Goal: Task Accomplishment & Management: Complete application form

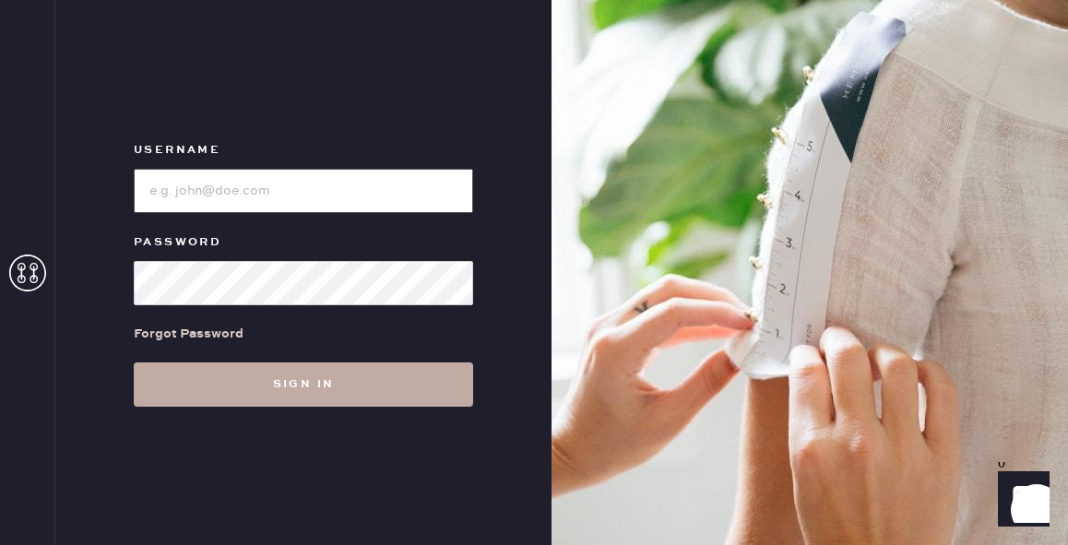
type input "reformationfillmore"
click at [271, 398] on button "Sign in" at bounding box center [303, 384] width 339 height 44
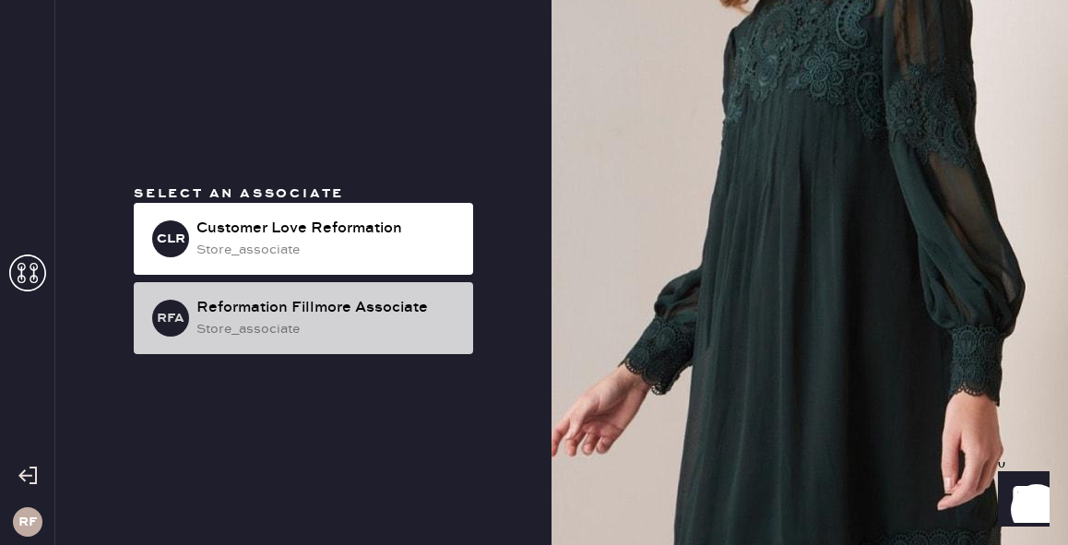
click at [326, 325] on div "store_associate" at bounding box center [327, 329] width 262 height 20
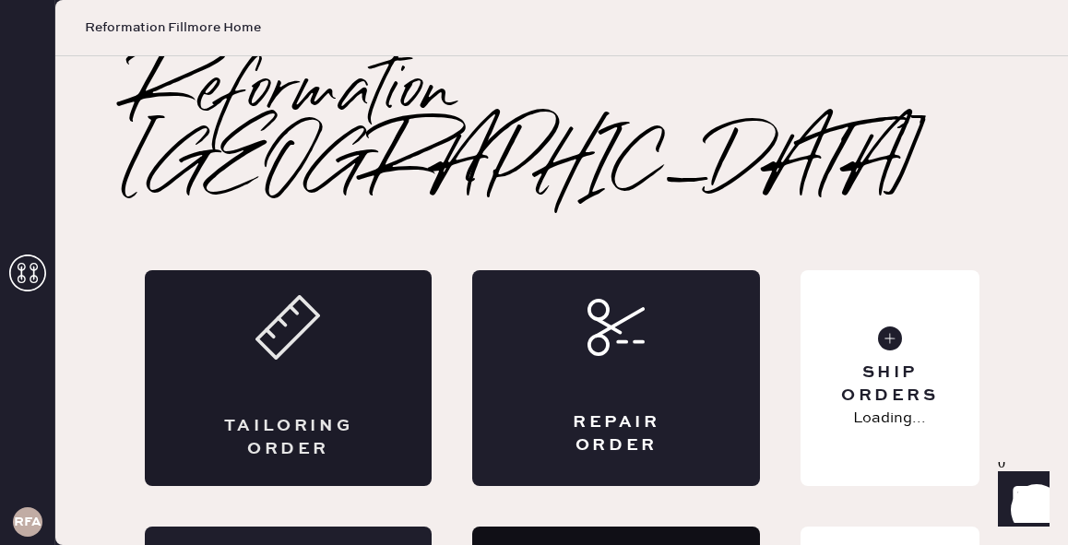
click at [320, 323] on div "Tailoring Order" at bounding box center [289, 378] width 288 height 216
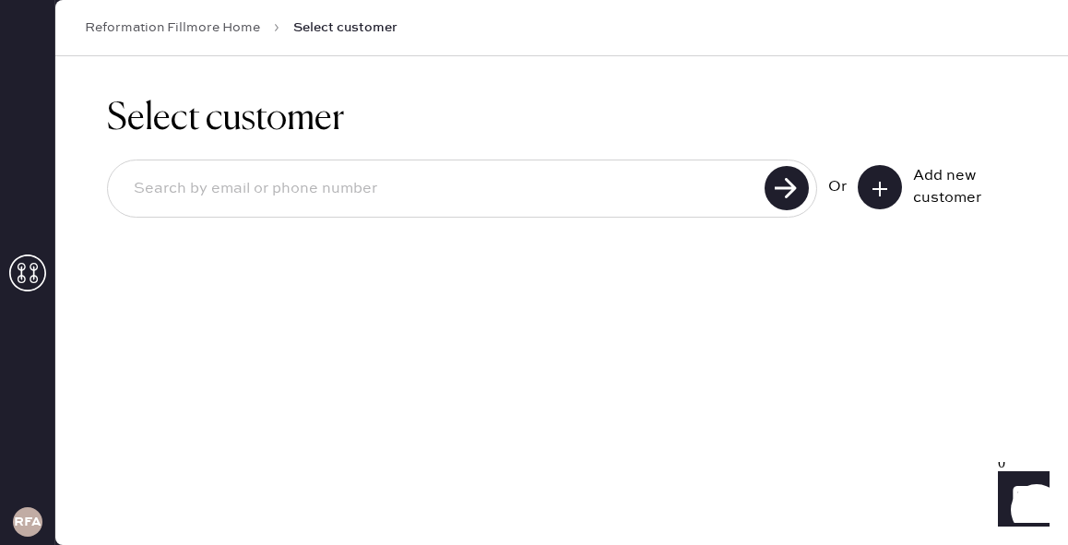
click at [887, 183] on icon at bounding box center [879, 189] width 18 height 18
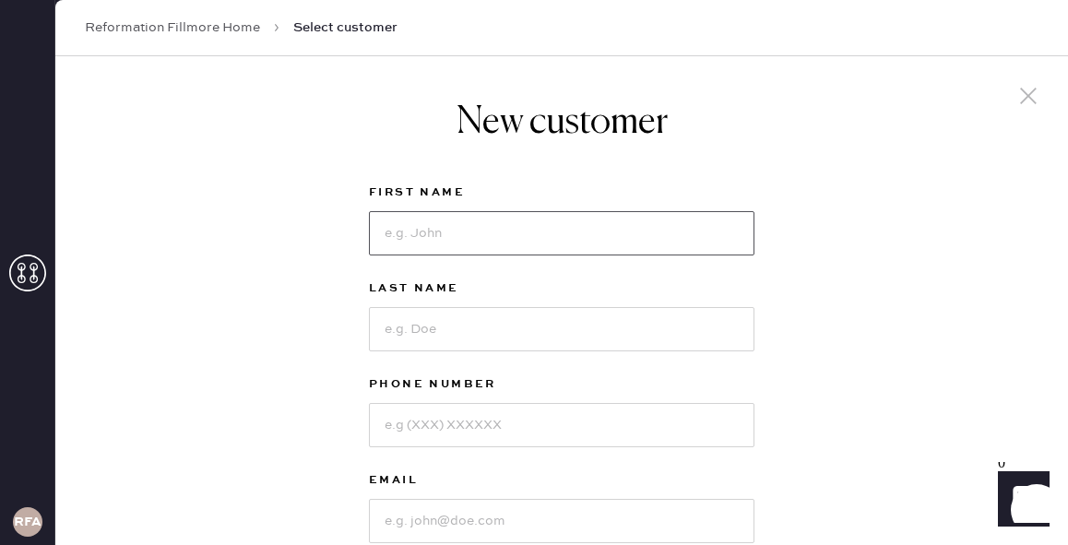
click at [530, 253] on input at bounding box center [561, 233] width 385 height 44
type input "Shaida"
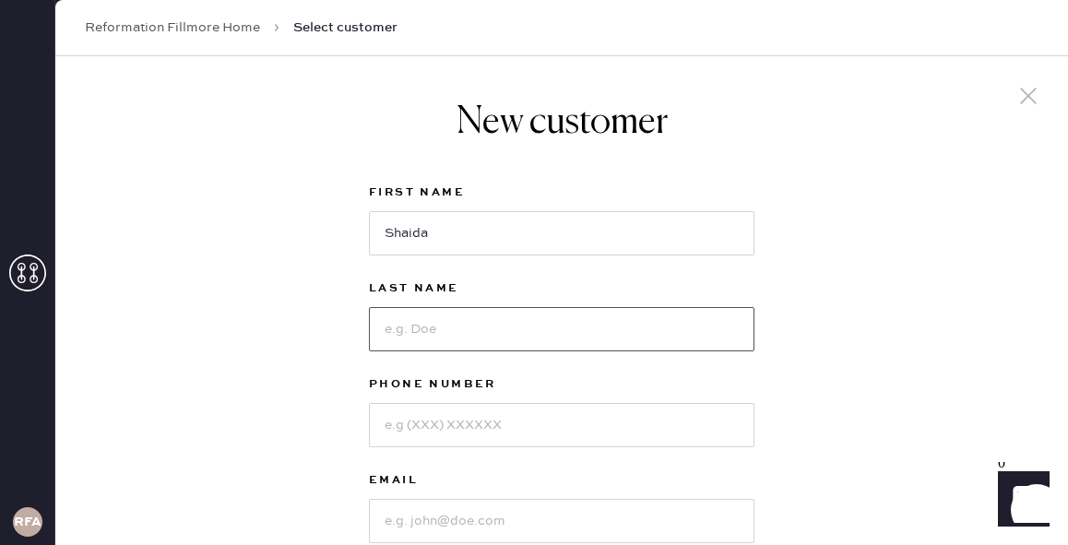
click at [543, 312] on input at bounding box center [561, 329] width 385 height 44
type input "Shahinfar"
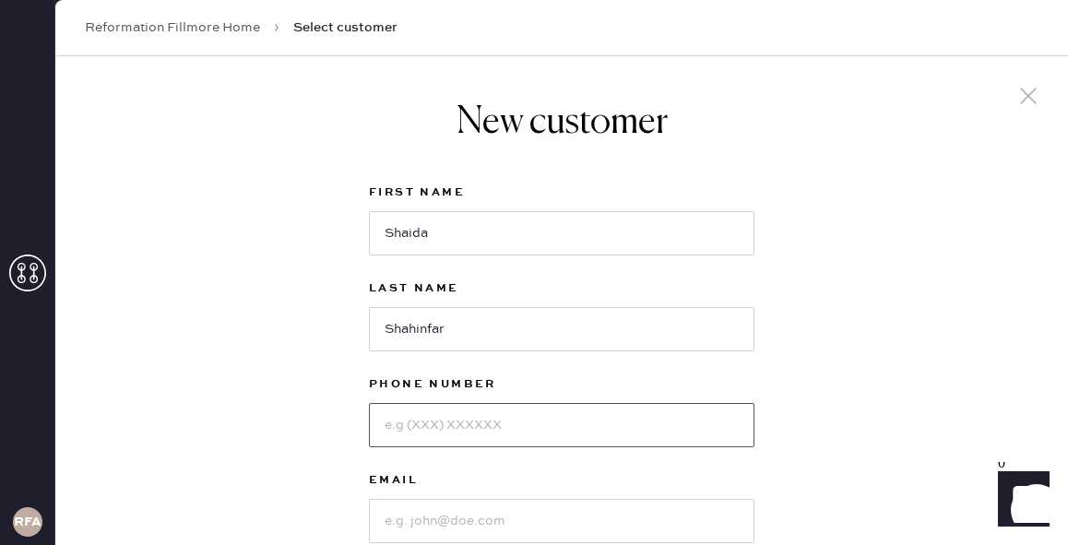
click at [459, 428] on input at bounding box center [561, 425] width 385 height 44
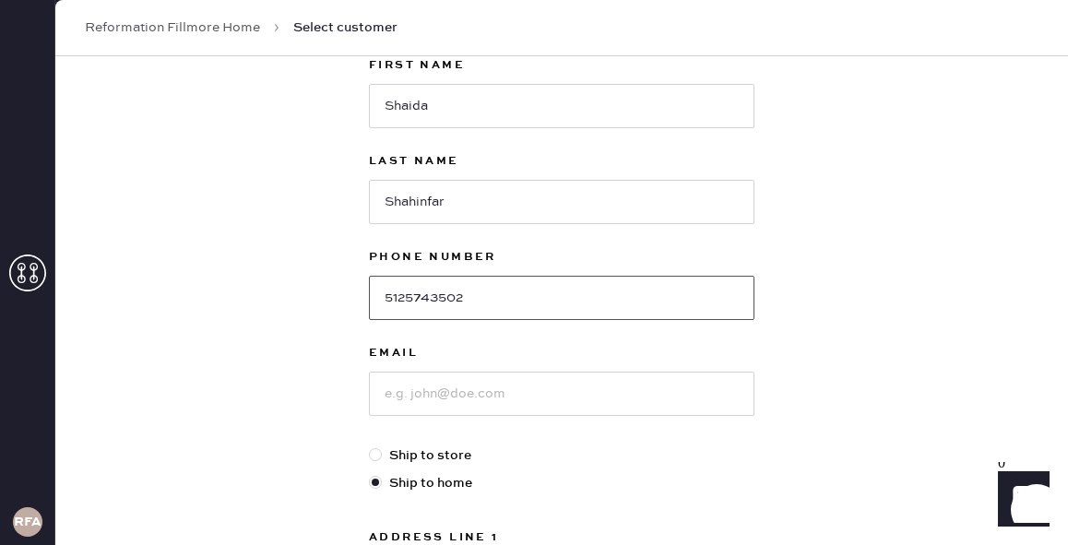
scroll to position [134, 0]
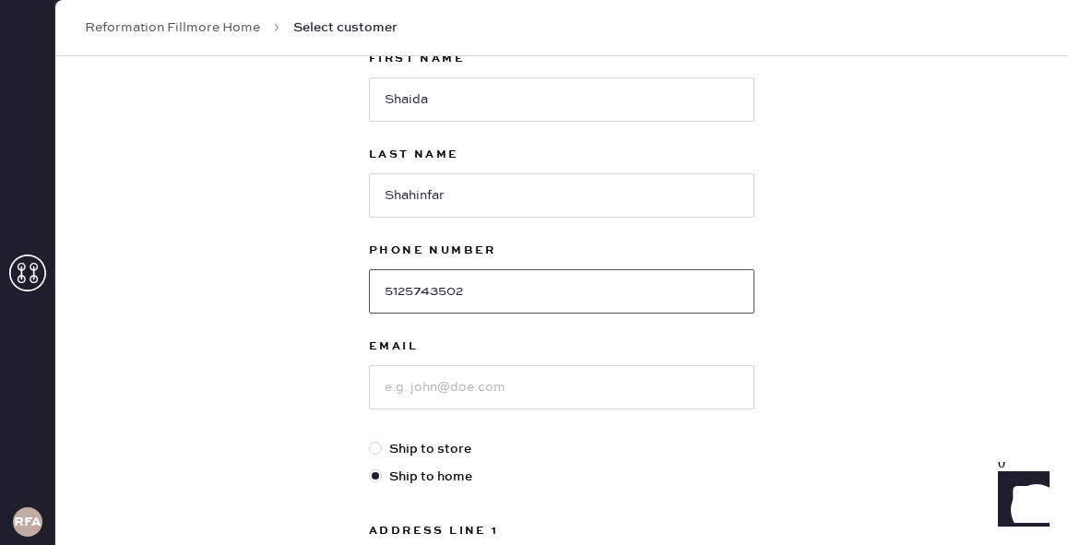
type input "5125743502"
click at [482, 413] on div "Email" at bounding box center [561, 387] width 385 height 103
click at [474, 381] on input at bounding box center [561, 387] width 385 height 44
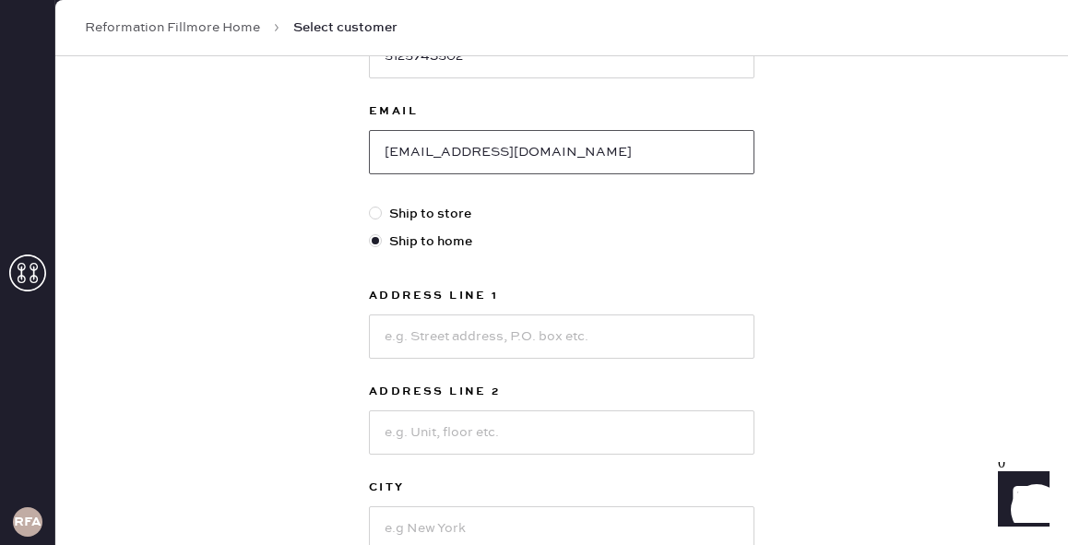
scroll to position [373, 0]
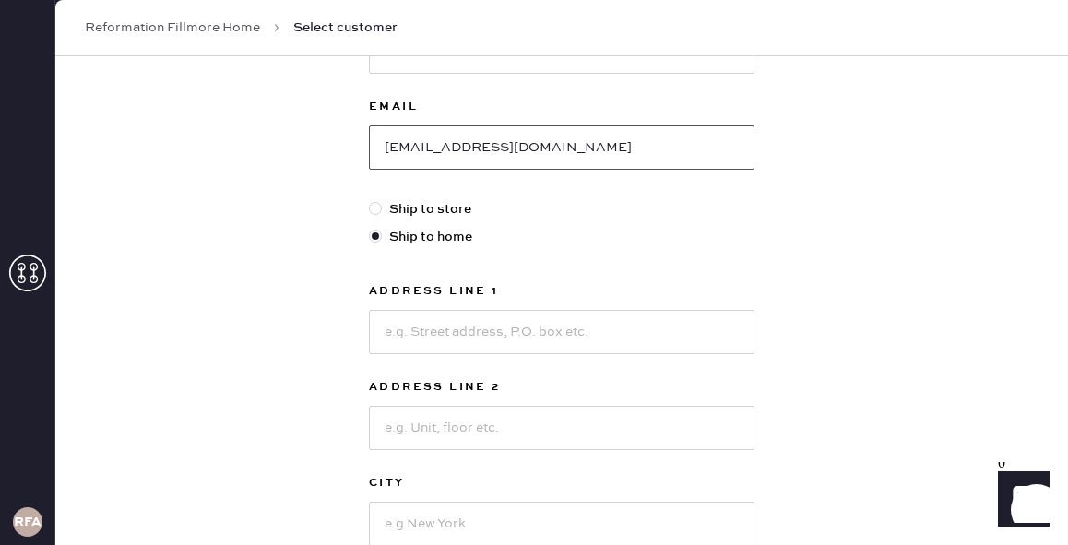
type input "[EMAIL_ADDRESS][DOMAIN_NAME]"
click at [456, 339] on input at bounding box center [561, 332] width 385 height 44
type input "[STREET_ADDRESS]"
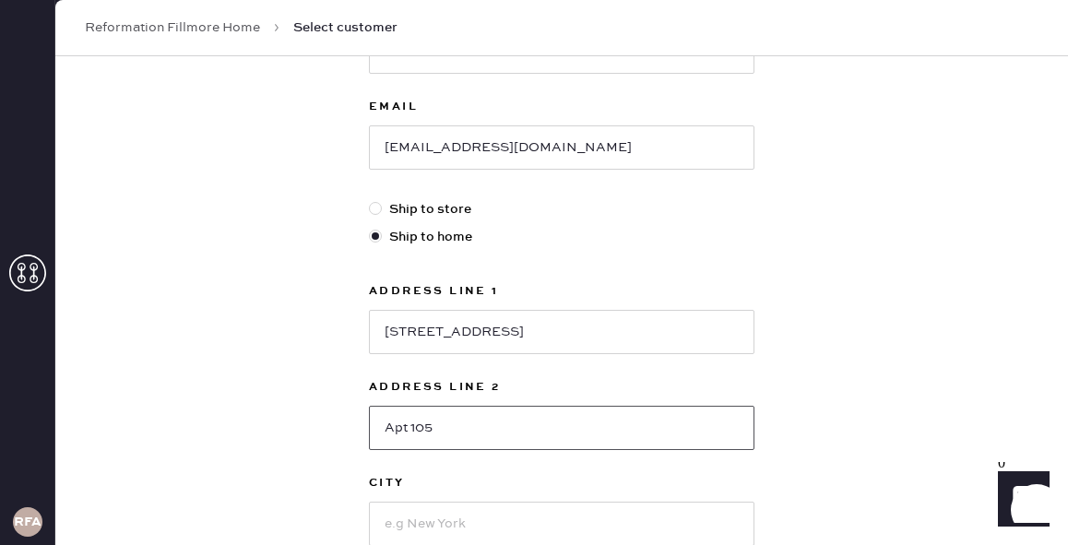
type input "Apt 105"
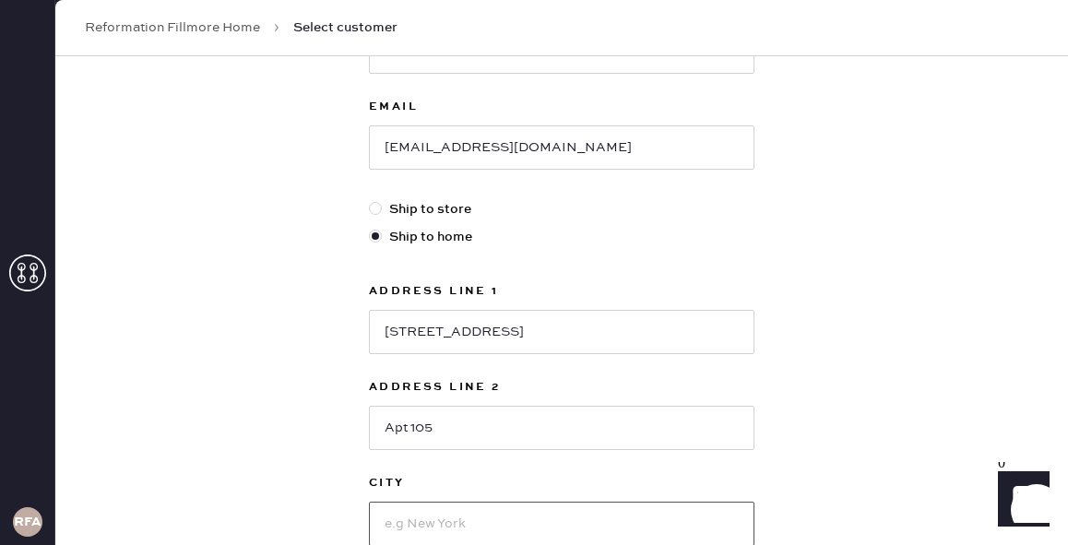
scroll to position [374, 0]
type input "[GEOGRAPHIC_DATA]"
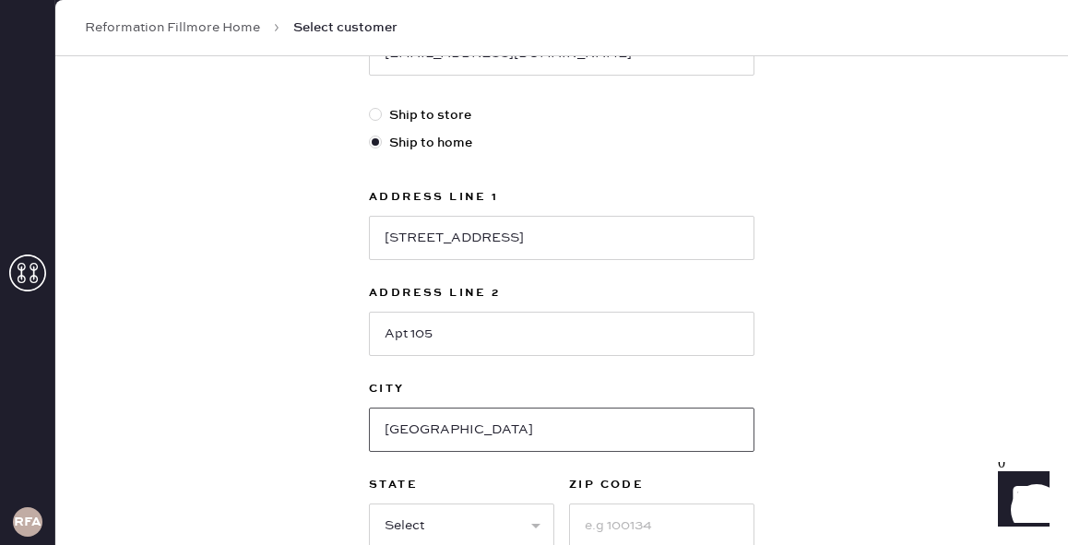
scroll to position [551, 0]
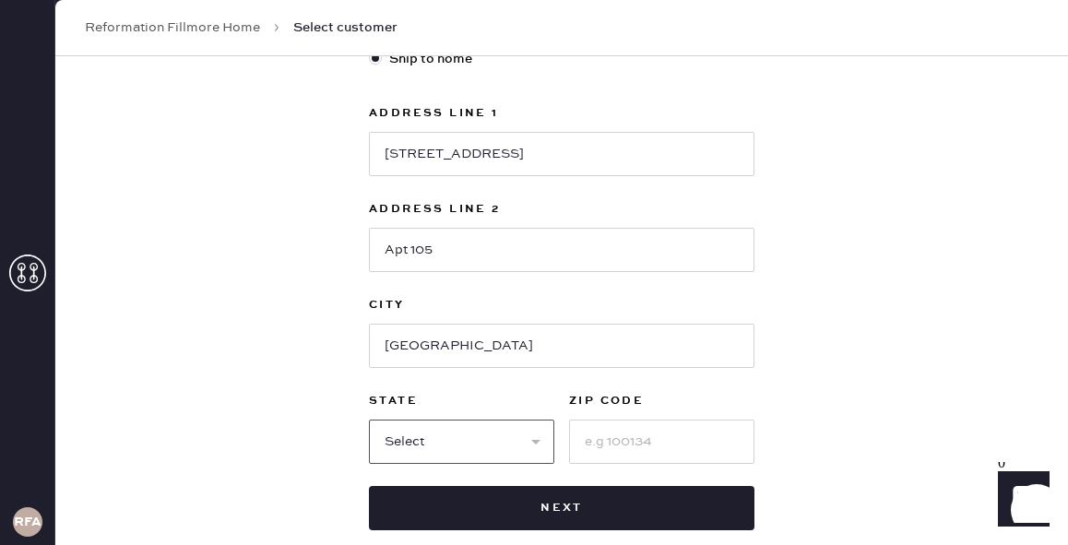
click at [461, 430] on select "Select AK AL AR AZ CA CO CT [GEOGRAPHIC_DATA] DE FL [GEOGRAPHIC_DATA] HI [GEOGR…" at bounding box center [461, 441] width 185 height 44
select select "CA"
click at [369, 419] on select "Select AK AL AR AZ CA CO CT [GEOGRAPHIC_DATA] DE FL [GEOGRAPHIC_DATA] HI [GEOGR…" at bounding box center [461, 441] width 185 height 44
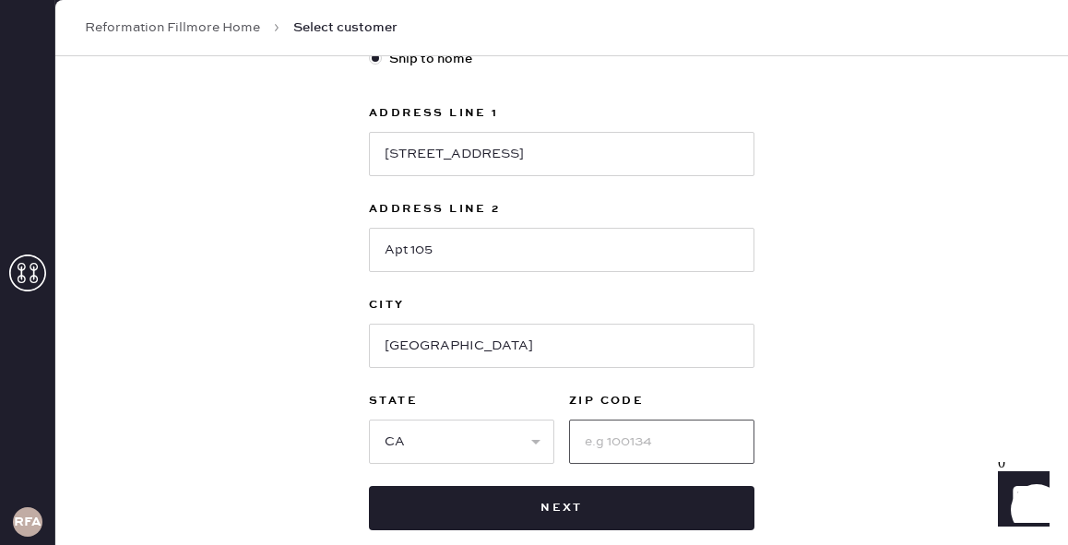
click at [599, 444] on input at bounding box center [661, 441] width 185 height 44
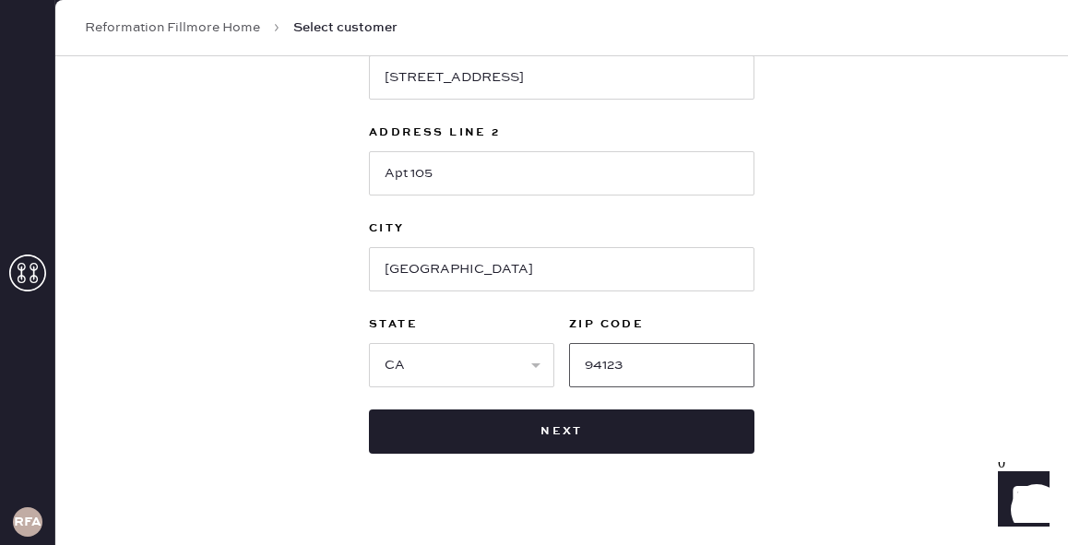
scroll to position [655, 0]
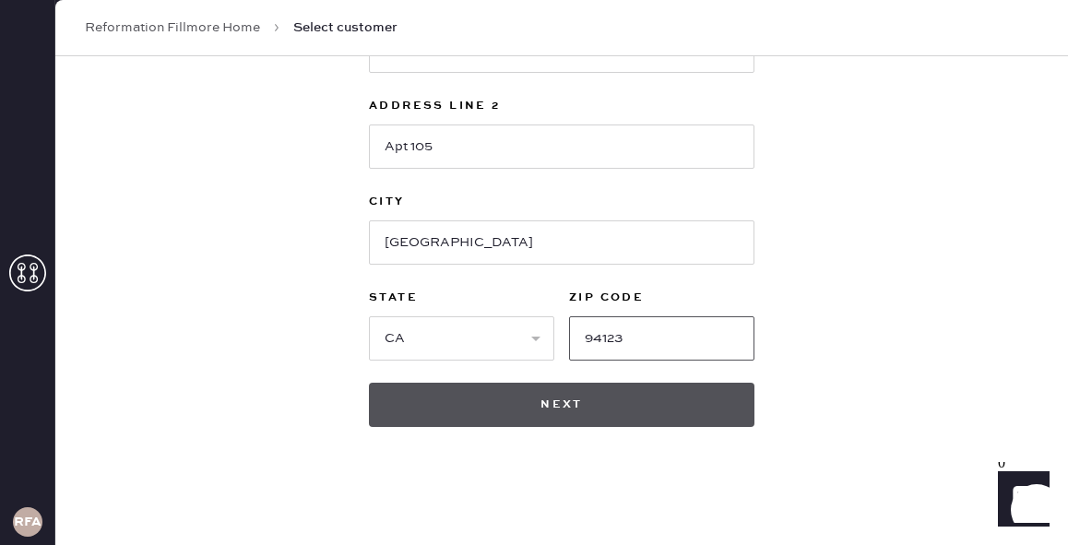
type input "94123"
click at [694, 397] on button "Next" at bounding box center [561, 405] width 385 height 44
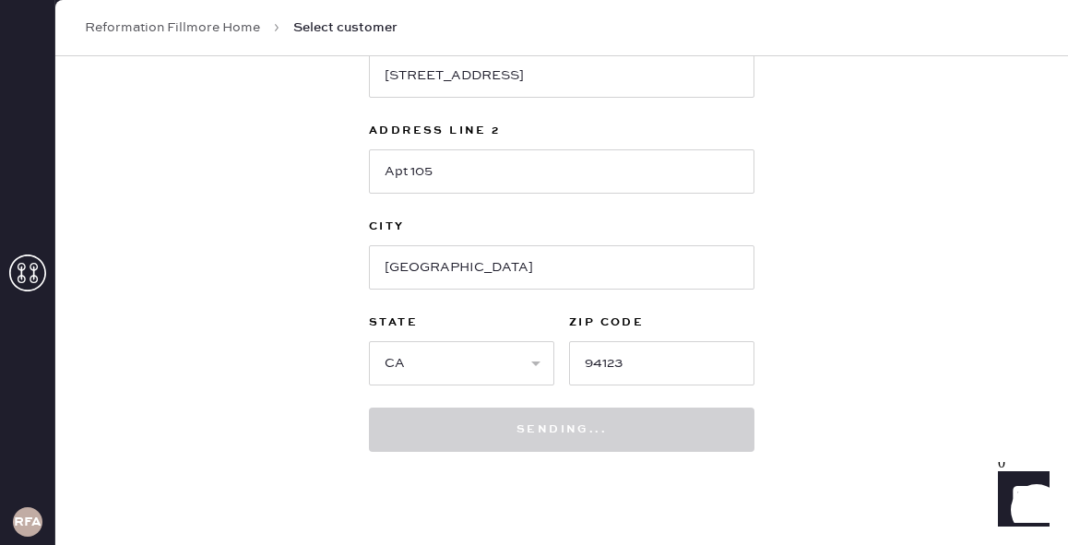
scroll to position [647, 0]
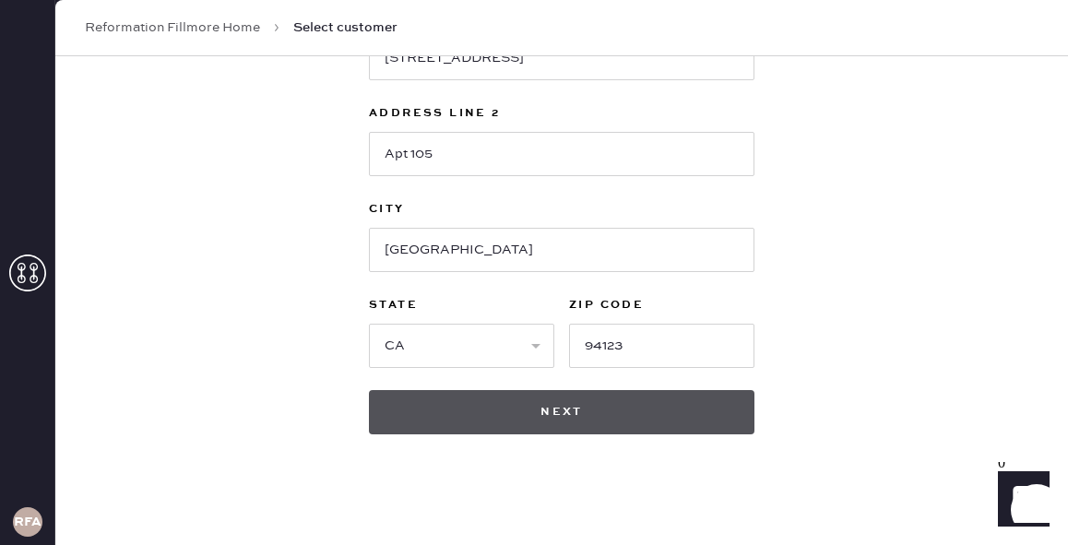
click at [566, 416] on button "Next" at bounding box center [561, 412] width 385 height 44
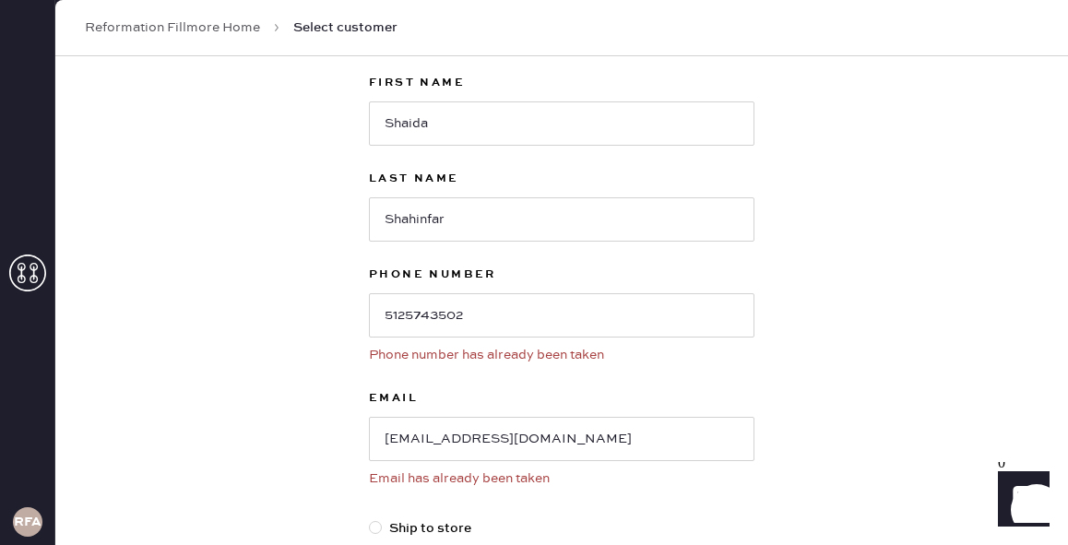
scroll to position [49, 0]
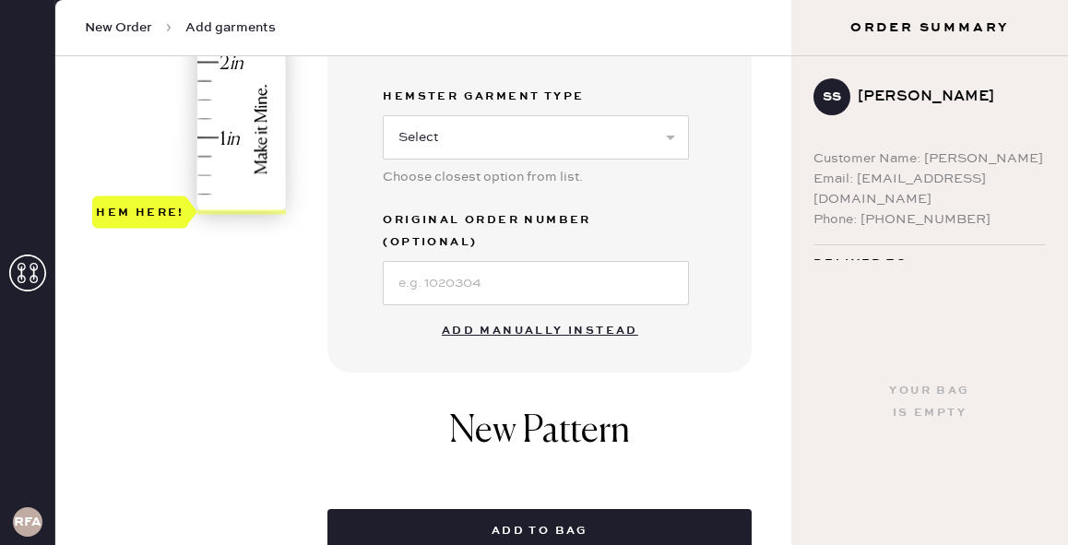
scroll to position [588, 0]
click at [520, 312] on button "Add manually instead" at bounding box center [540, 330] width 218 height 37
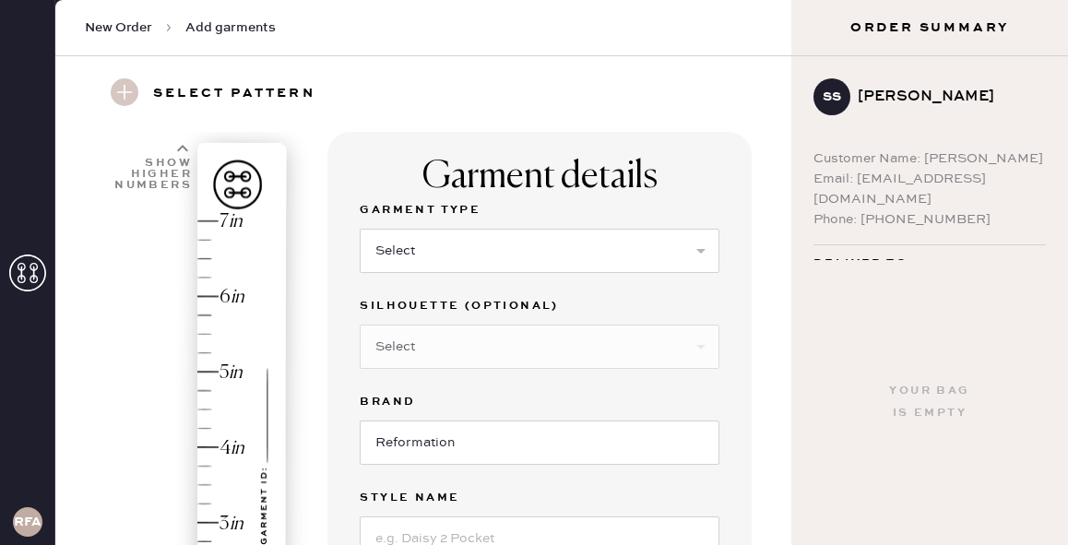
scroll to position [0, 0]
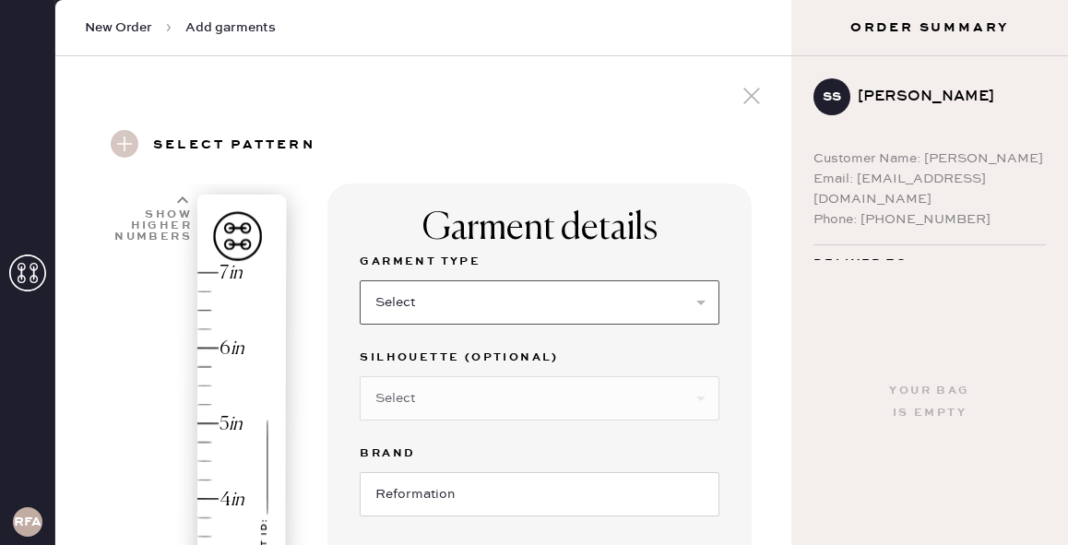
click at [463, 290] on select "Select Basic Skirt Jeans Leggings Pants Shorts Basic Sleeved Dress Basic Sleeve…" at bounding box center [540, 302] width 360 height 44
select select "2"
click at [360, 280] on select "Select Basic Skirt Jeans Leggings Pants Shorts Basic Sleeved Dress Basic Sleeve…" at bounding box center [540, 302] width 360 height 44
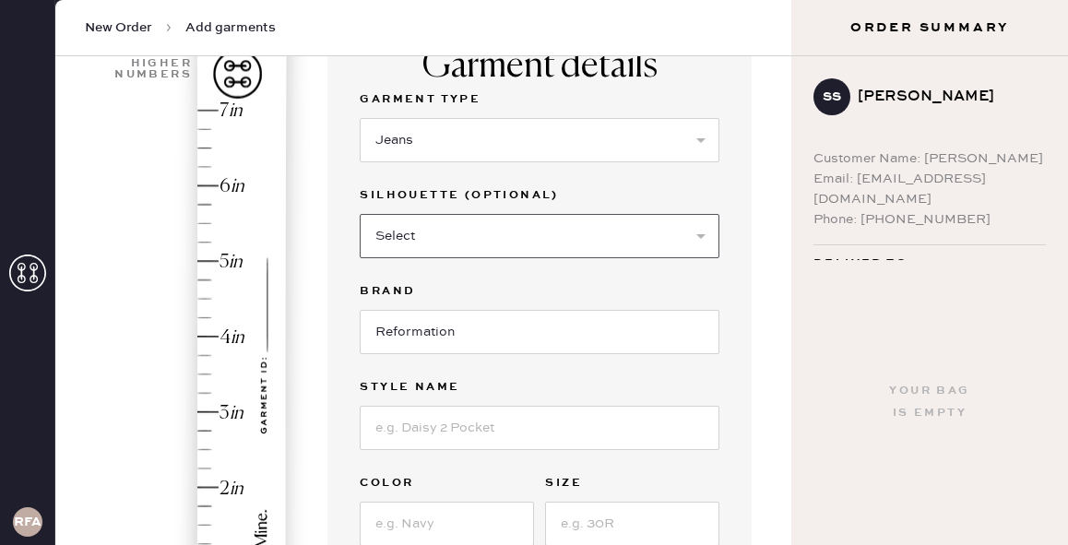
click at [508, 240] on select "Select Shorts Cropped Flare Boot Cut Straight Skinny Other" at bounding box center [540, 236] width 360 height 44
click at [440, 241] on select "Select Shorts Cropped Flare Boot Cut Straight Skinny Other" at bounding box center [540, 236] width 360 height 44
select select "other"
click at [360, 214] on select "Select Shorts Cropped Flare Boot Cut Straight Skinny Other" at bounding box center [540, 236] width 360 height 44
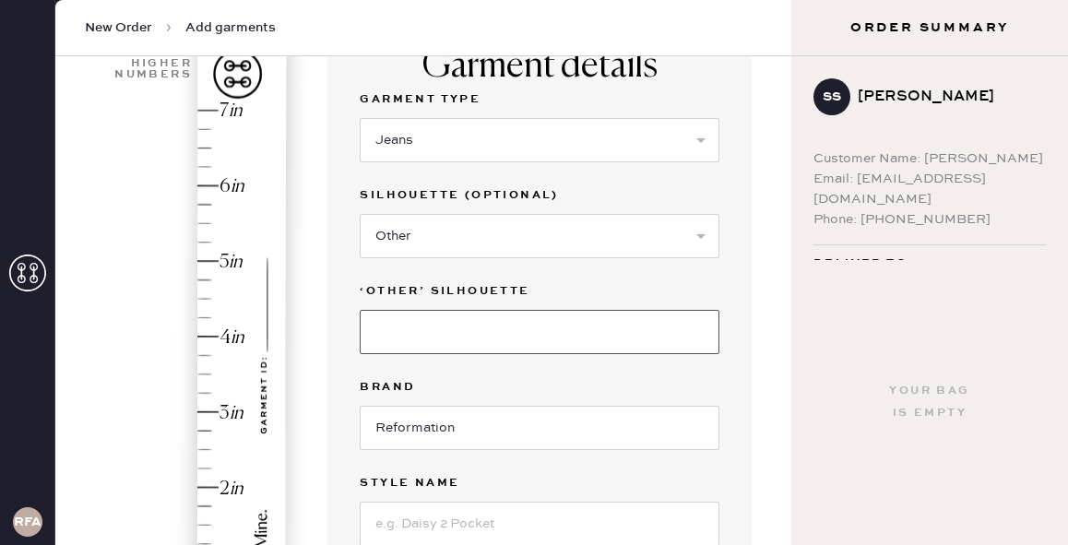
click at [423, 342] on input at bounding box center [540, 332] width 360 height 44
type input "WIDE LEG"
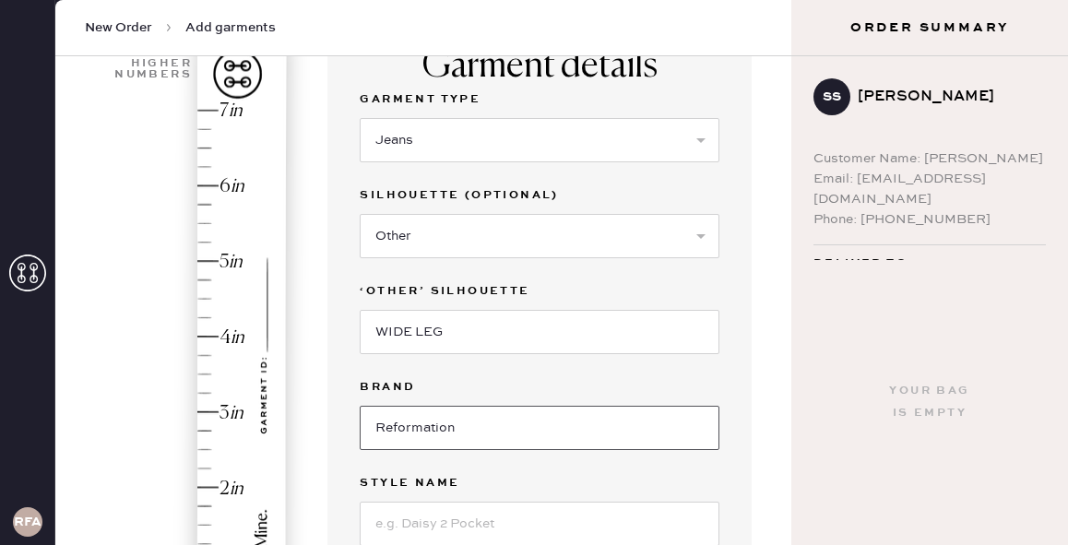
click at [418, 416] on input "Reformation" at bounding box center [540, 428] width 360 height 44
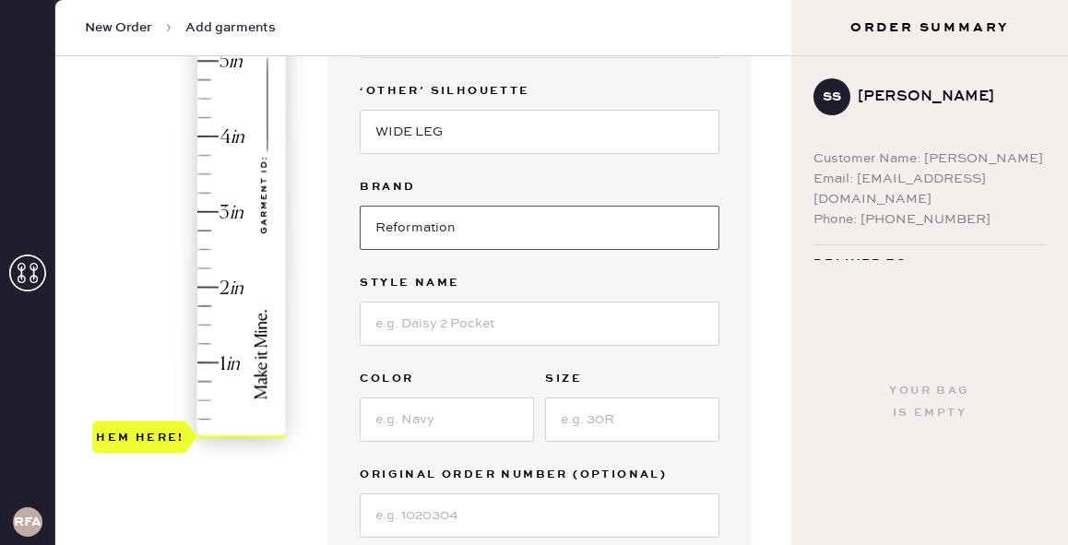
scroll to position [379, 0]
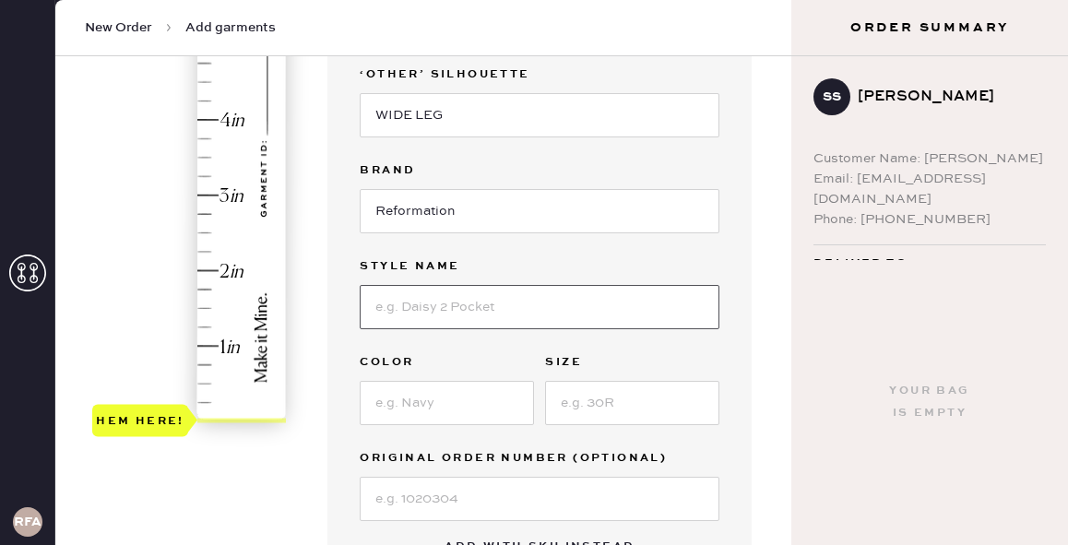
click at [450, 313] on input at bounding box center [540, 307] width 360 height 44
type input "a"
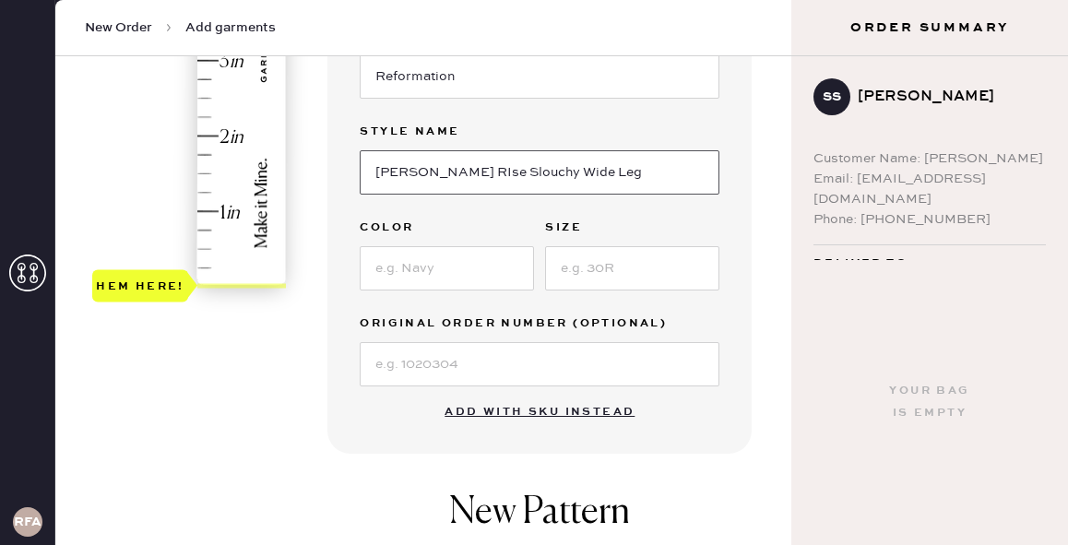
type input "Cary Low RIse Slouchy Wide Leg"
click at [298, 349] on div "1 in 2 in 3 in 4 in 5 in 6 in 7 in Show higher numbers Show lower numbers Hem h…" at bounding box center [423, 241] width 706 height 1143
click at [413, 262] on input at bounding box center [447, 268] width 174 height 44
type input "Cleary"
click at [596, 261] on input at bounding box center [632, 268] width 174 height 44
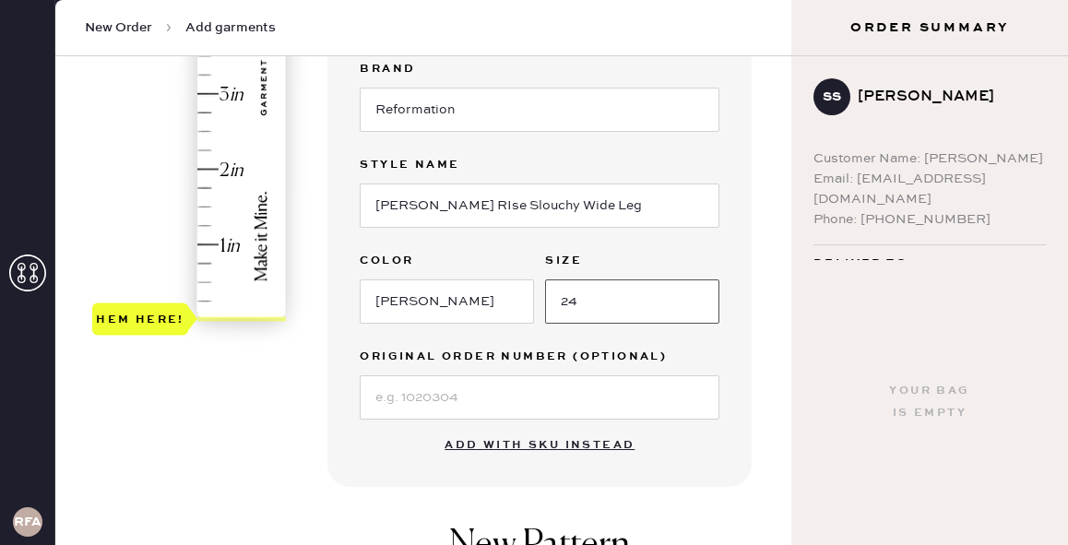
scroll to position [477, 0]
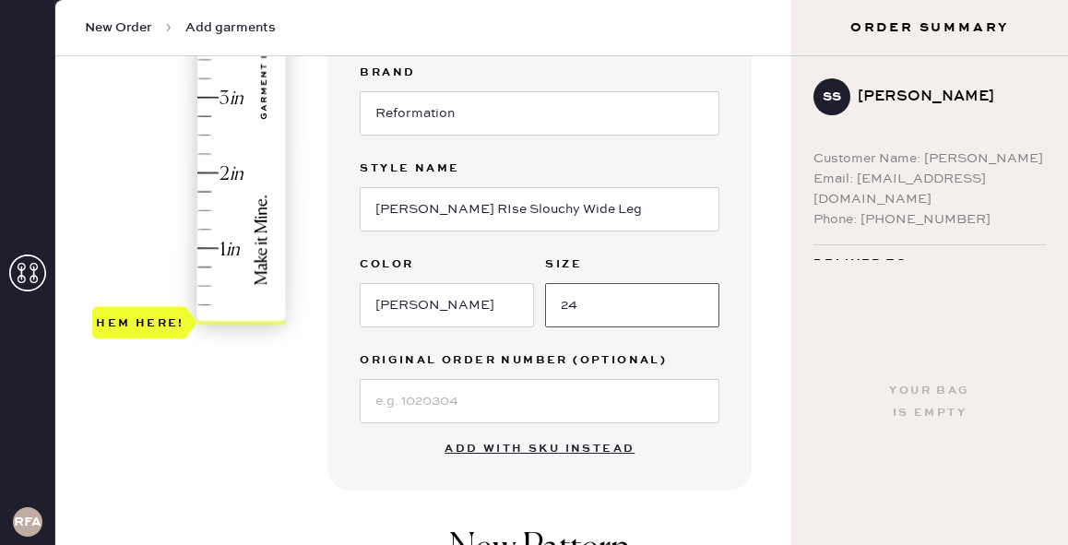
type input "24"
type input "2.25"
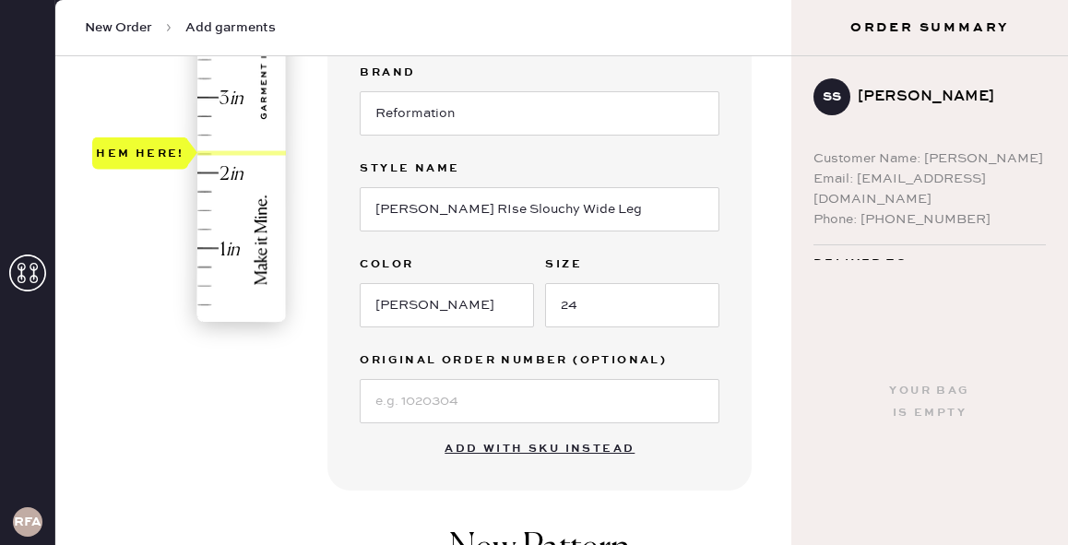
click at [202, 153] on div "Hem here!" at bounding box center [190, 60] width 196 height 544
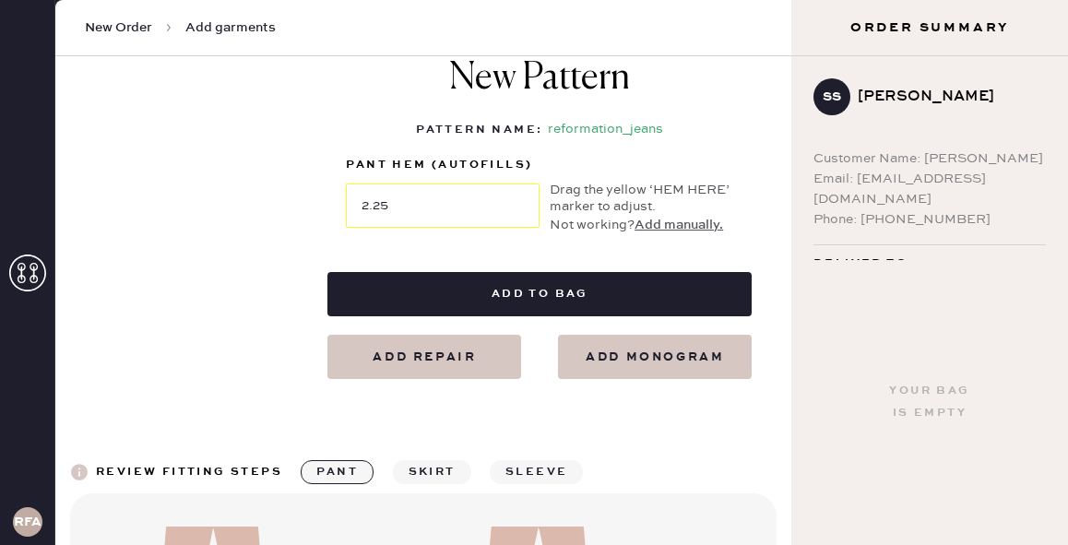
scroll to position [962, 0]
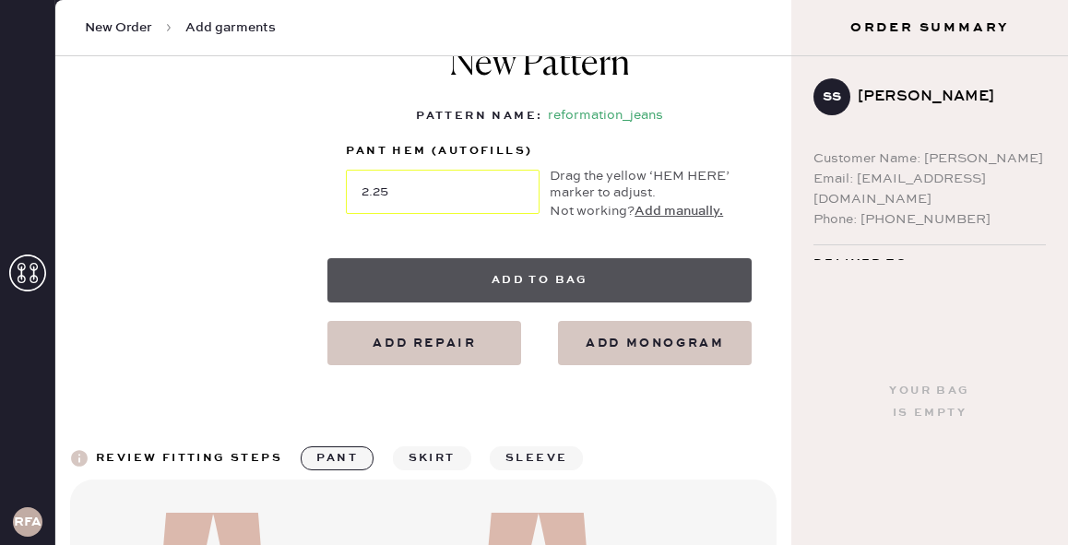
click at [569, 283] on button "Add to bag" at bounding box center [539, 280] width 424 height 44
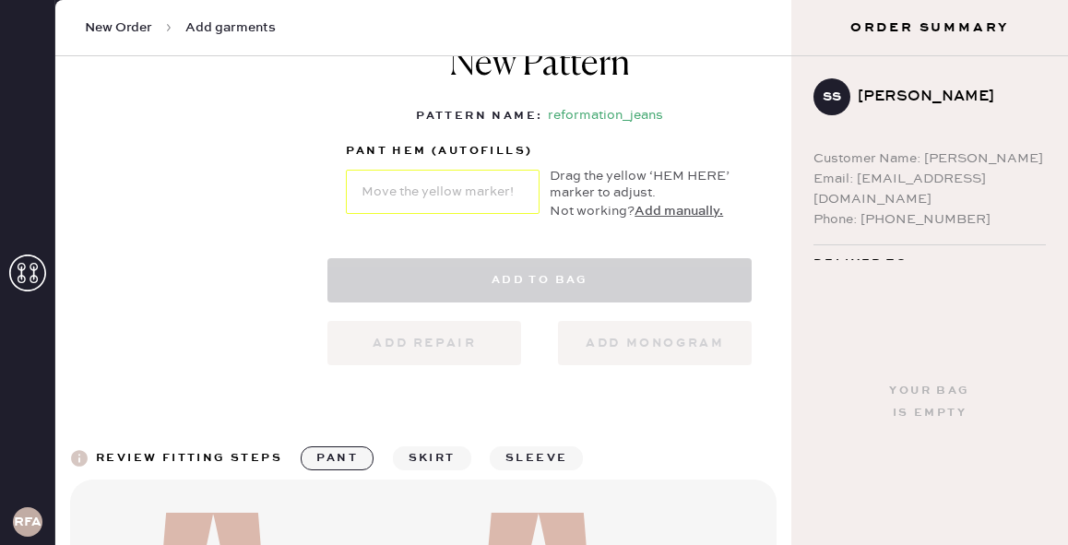
select select "2"
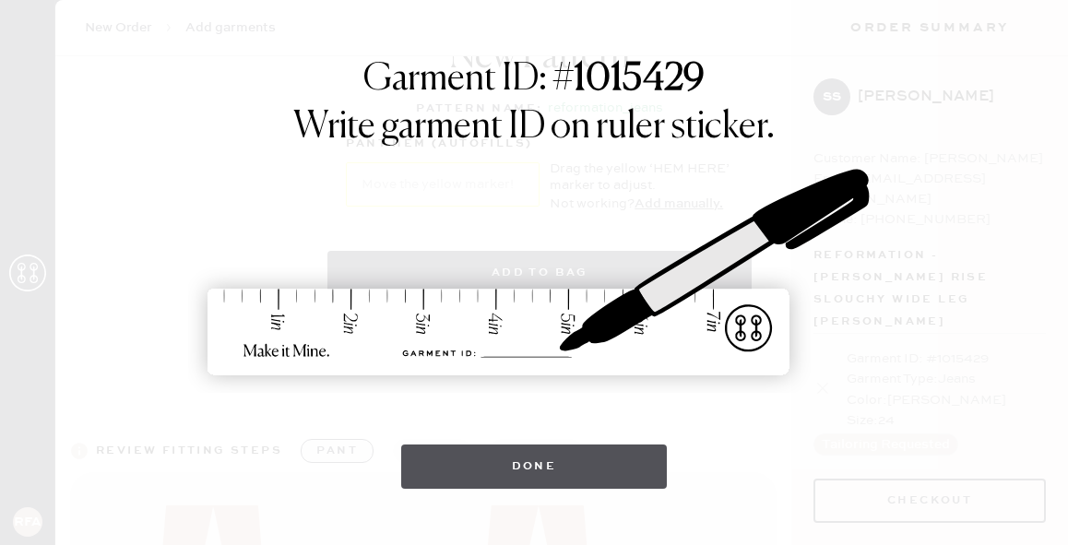
click at [576, 461] on button "Done" at bounding box center [534, 466] width 266 height 44
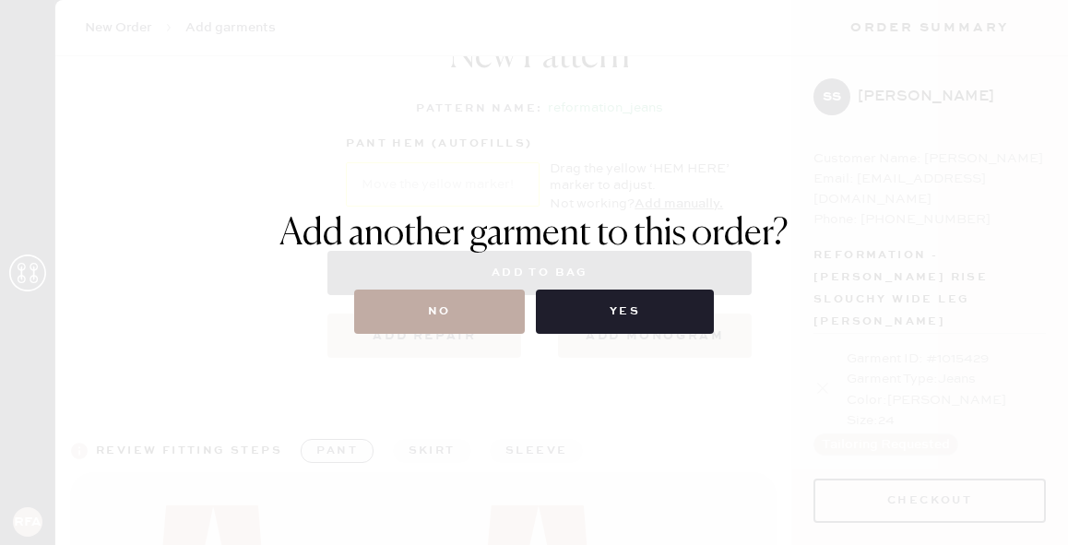
click at [445, 309] on button "No" at bounding box center [439, 311] width 171 height 44
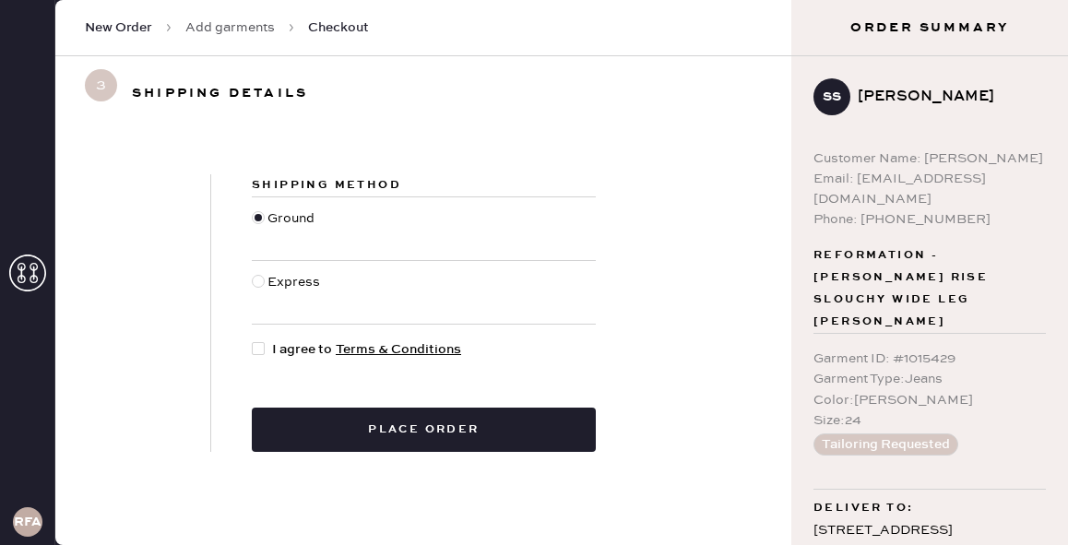
click at [266, 347] on div at bounding box center [262, 349] width 20 height 20
click at [253, 340] on input "I agree to Terms & Conditions" at bounding box center [252, 339] width 1 height 1
checkbox input "true"
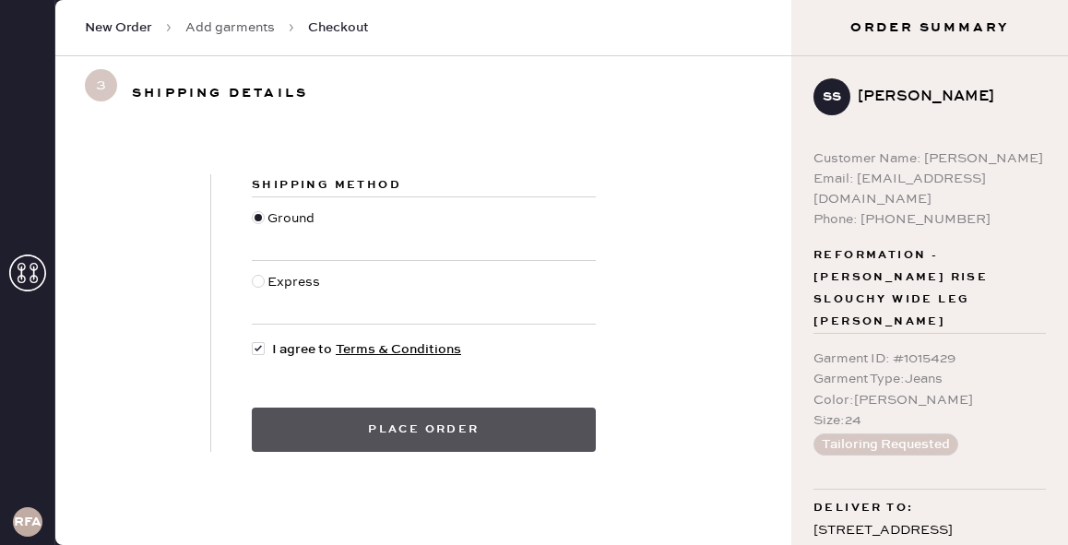
click at [343, 429] on button "Place order" at bounding box center [424, 429] width 344 height 44
